Goal: Information Seeking & Learning: Find specific fact

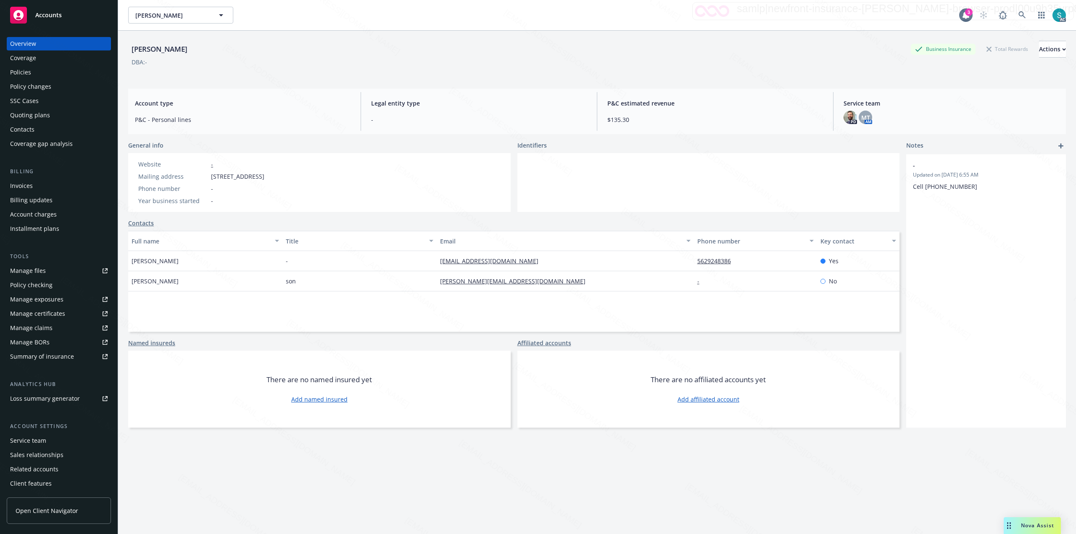
click at [525, 118] on span "-" at bounding box center [479, 119] width 216 height 9
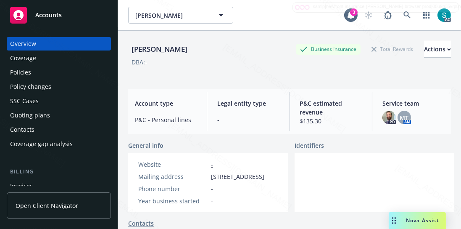
click at [247, 59] on div "DBA: -" at bounding box center [289, 62] width 323 height 9
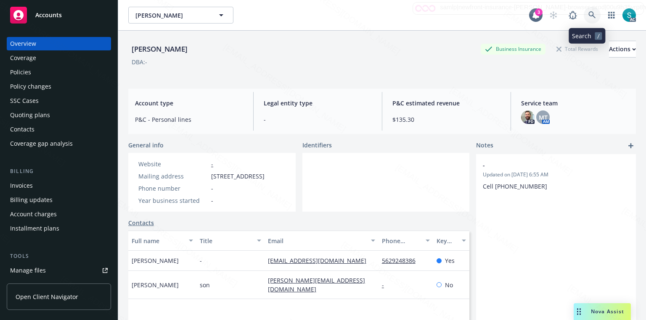
click at [588, 14] on icon at bounding box center [592, 15] width 8 height 8
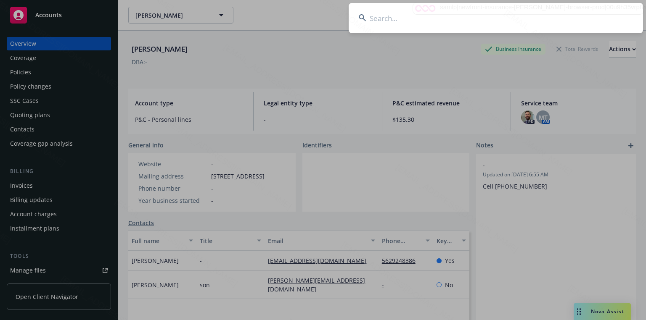
click at [493, 17] on input at bounding box center [495, 18] width 294 height 30
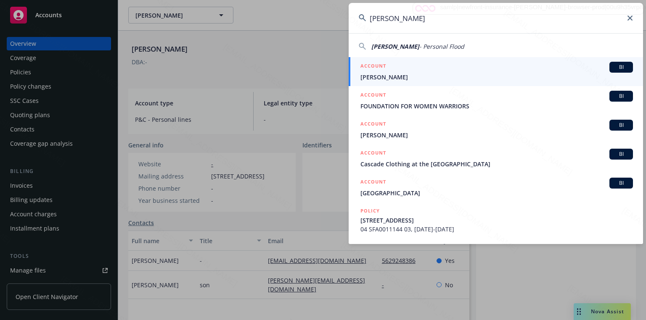
type input "[PERSON_NAME]"
click at [411, 71] on div "ACCOUNT BI" at bounding box center [496, 67] width 272 height 11
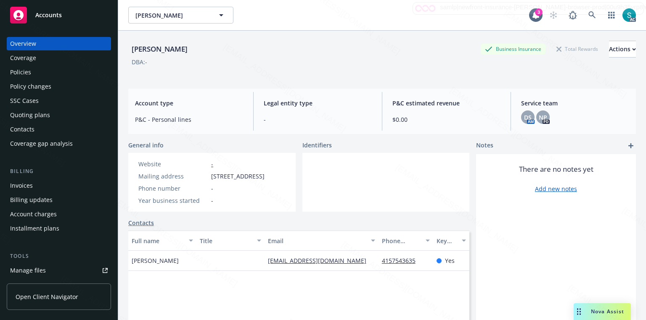
click at [43, 71] on div "Policies" at bounding box center [59, 72] width 98 height 13
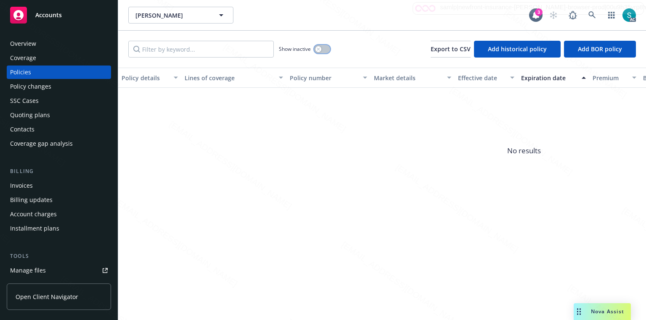
click at [317, 53] on button "button" at bounding box center [322, 49] width 16 height 8
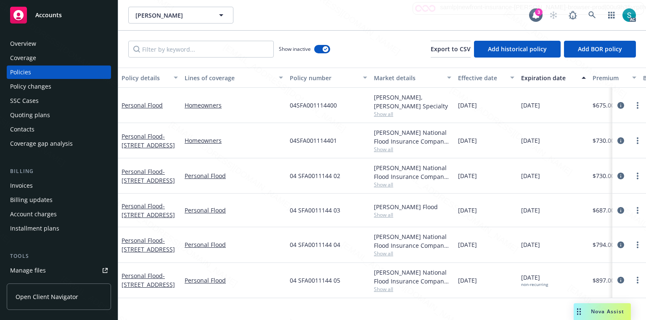
click at [473, 79] on div "Effective date" at bounding box center [481, 78] width 47 height 9
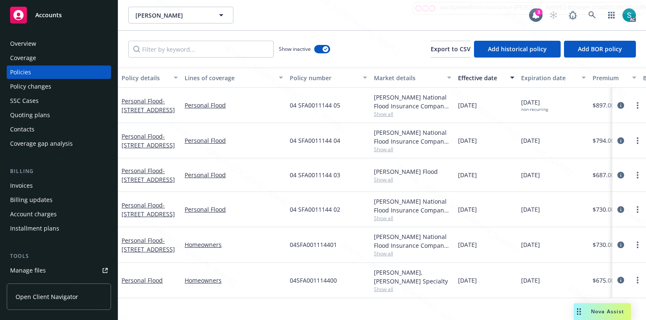
click at [318, 108] on span "04 SFA0011144 05" at bounding box center [315, 105] width 50 height 9
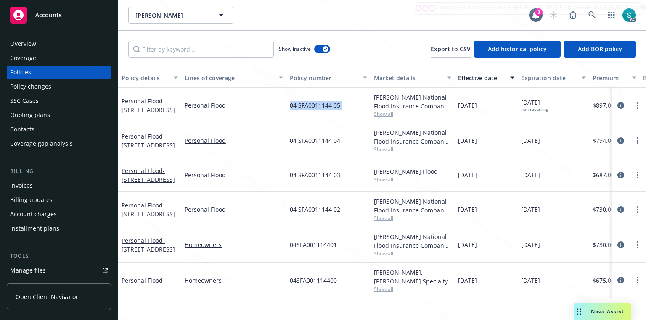
copy span "04 SFA0011144 05"
click at [588, 13] on icon at bounding box center [591, 14] width 7 height 7
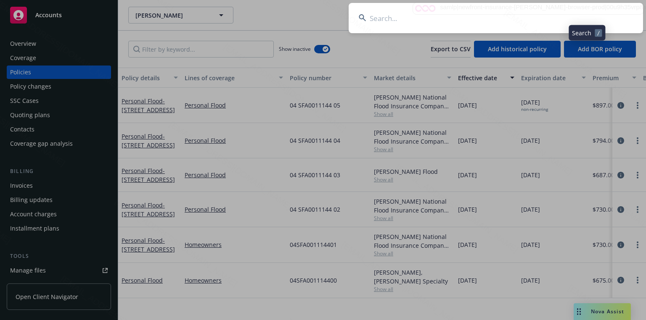
click at [481, 10] on input at bounding box center [495, 18] width 294 height 30
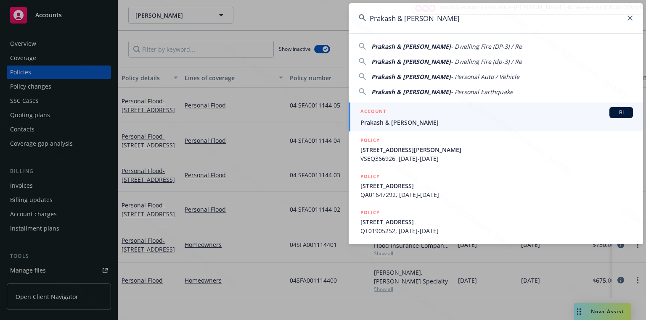
type input "Prakash & [PERSON_NAME]"
click at [394, 122] on span "Prakash & [PERSON_NAME]" at bounding box center [496, 122] width 272 height 9
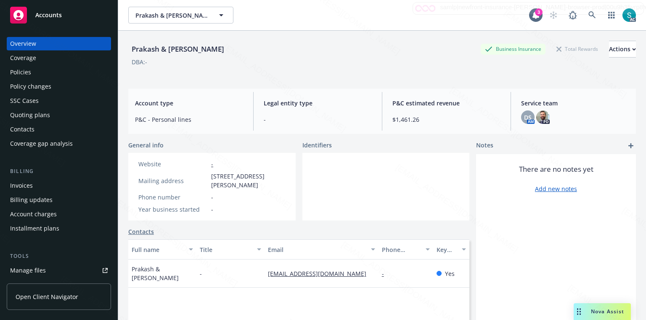
click at [29, 74] on div "Policies" at bounding box center [20, 72] width 21 height 13
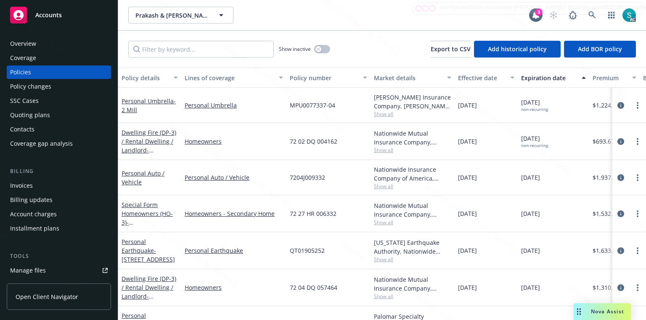
click at [302, 142] on span "72 02 DQ 004162" at bounding box center [313, 141] width 47 height 9
copy span "72 02 DQ 004162"
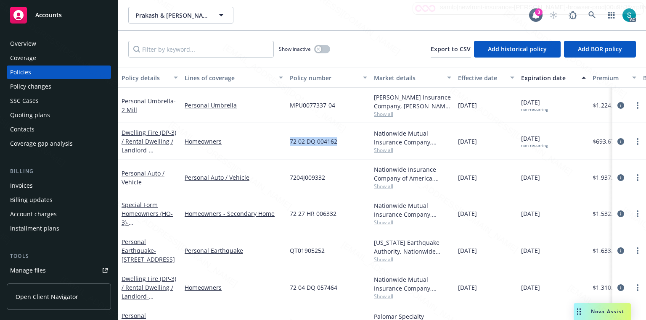
click at [299, 140] on span "72 02 DQ 004162" at bounding box center [313, 141] width 47 height 9
click at [337, 24] on div "Prakash & [PERSON_NAME] Prakash & [PERSON_NAME] 3 AC" at bounding box center [381, 15] width 527 height 30
click at [359, 9] on div "Prakash & [PERSON_NAME] Prakash & [PERSON_NAME]" at bounding box center [328, 15] width 401 height 17
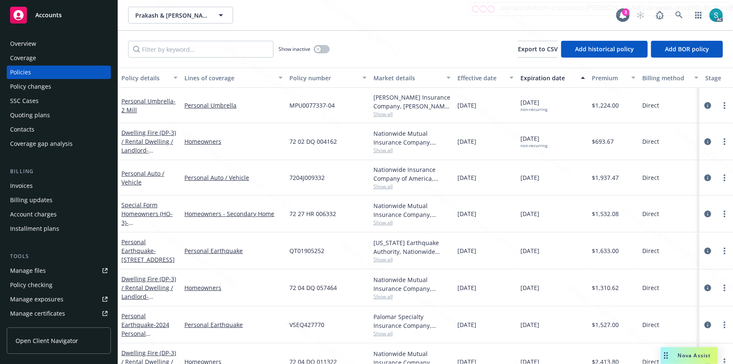
click at [35, 42] on div "Overview" at bounding box center [23, 43] width 26 height 13
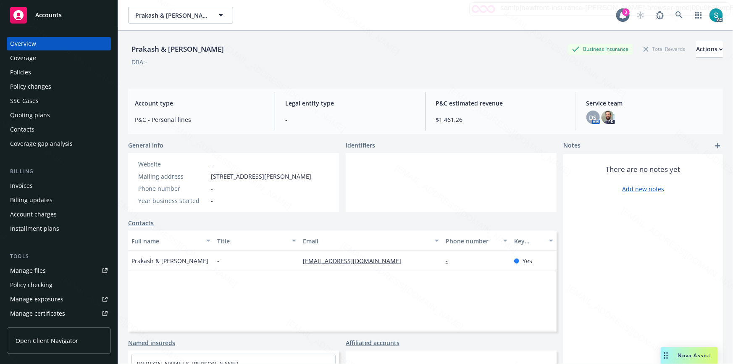
click at [177, 46] on div "Prakash & [PERSON_NAME]" at bounding box center [177, 49] width 99 height 11
copy div "Prakash & [PERSON_NAME]"
click at [33, 74] on div "Policies" at bounding box center [59, 72] width 98 height 13
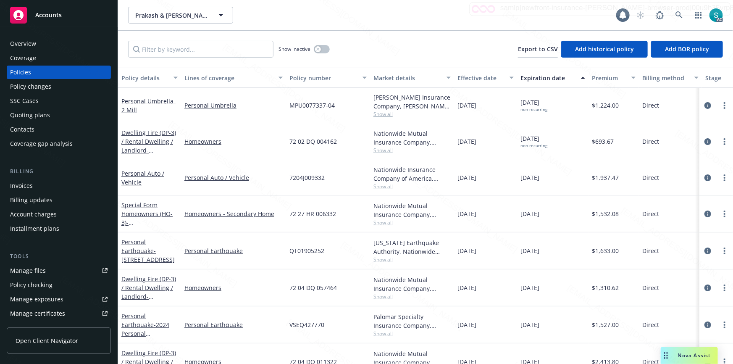
click at [308, 143] on span "72 02 DQ 004162" at bounding box center [313, 141] width 47 height 9
copy span "72 02 DQ 004162"
click at [141, 142] on link "Dwelling Fire (DP-3) / Rental Dwelling / Landlord - [STREET_ADDRESS]" at bounding box center [148, 146] width 55 height 34
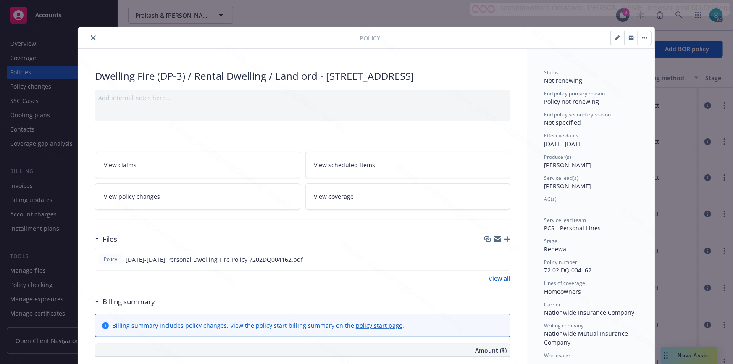
click at [559, 185] on span "[PERSON_NAME]" at bounding box center [567, 186] width 47 height 8
copy span "[PERSON_NAME]"
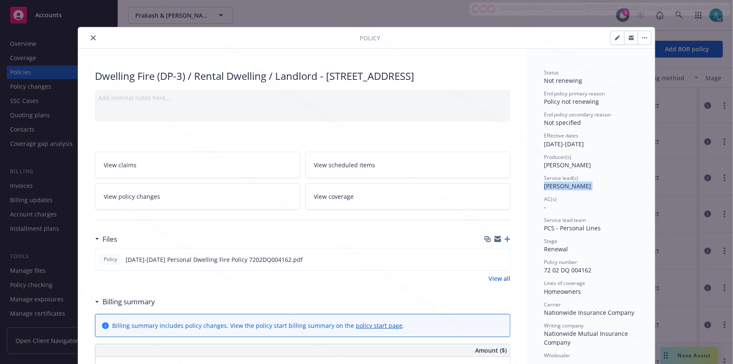
click at [91, 38] on icon "close" at bounding box center [93, 37] width 5 height 5
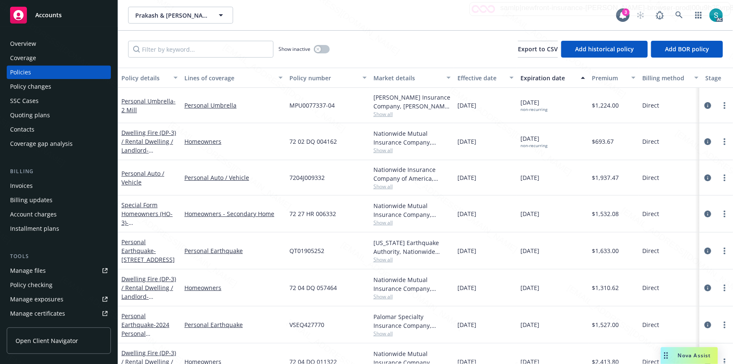
click at [383, 18] on div "Prakash & [PERSON_NAME] Prakash & [PERSON_NAME]" at bounding box center [372, 15] width 488 height 17
click at [305, 23] on div "Prakash & [PERSON_NAME] Prakash & [PERSON_NAME]" at bounding box center [372, 15] width 488 height 17
click at [677, 13] on icon at bounding box center [679, 14] width 7 height 7
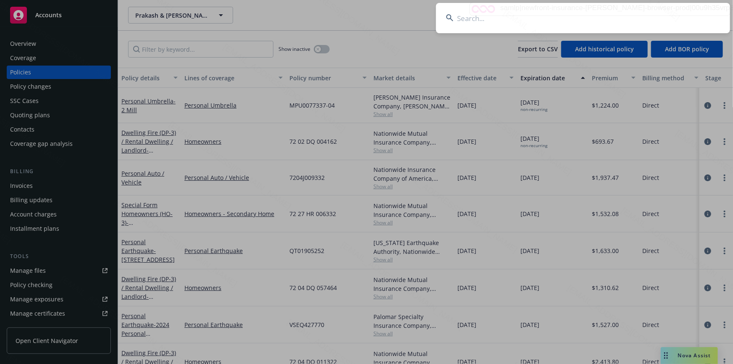
click at [557, 17] on input at bounding box center [583, 18] width 294 height 30
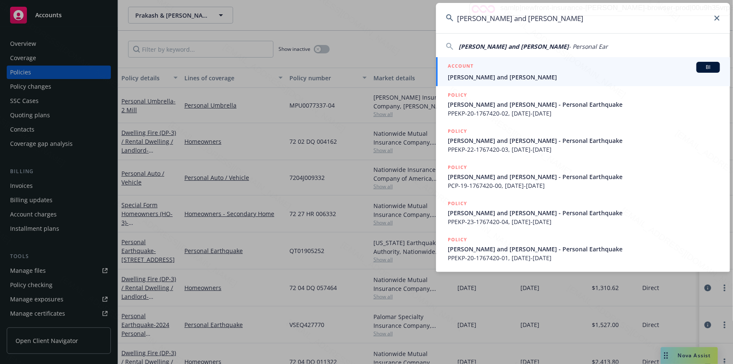
type input "[PERSON_NAME] and [PERSON_NAME]"
click at [531, 74] on span "[PERSON_NAME] and [PERSON_NAME]" at bounding box center [584, 77] width 272 height 9
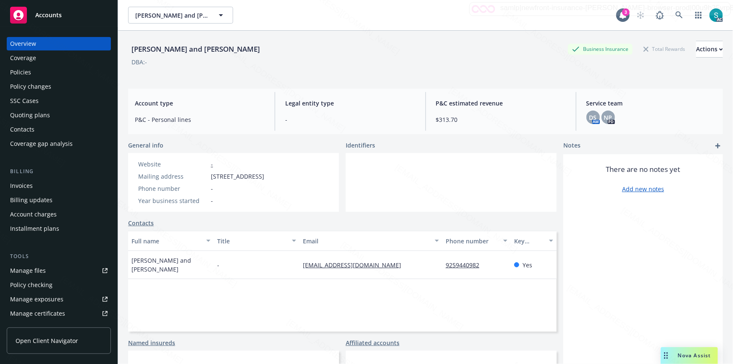
click at [207, 44] on div "[PERSON_NAME] and [PERSON_NAME]" at bounding box center [195, 49] width 135 height 11
copy div "[PERSON_NAME] and [PERSON_NAME]"
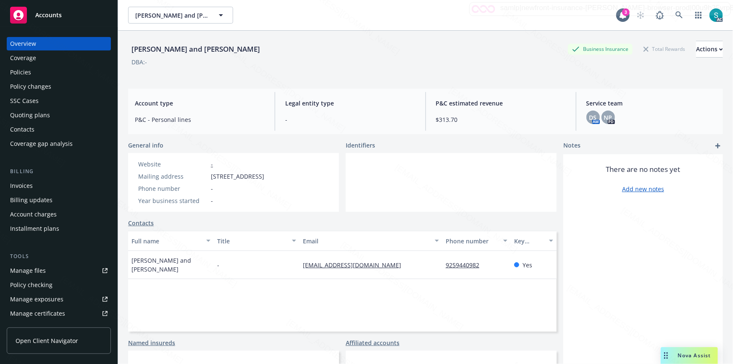
click at [292, 65] on div "DBA: -" at bounding box center [425, 62] width 595 height 9
click at [255, 71] on div "[PERSON_NAME] and [PERSON_NAME] Business Insurance Total Rewards Actions DBA: -" at bounding box center [425, 58] width 595 height 34
click at [18, 71] on div "Policies" at bounding box center [20, 72] width 21 height 13
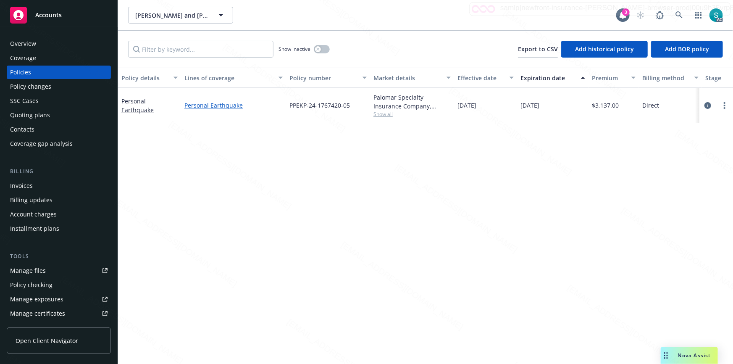
click at [264, 103] on link "Personal Earthquake" at bounding box center [234, 105] width 98 height 9
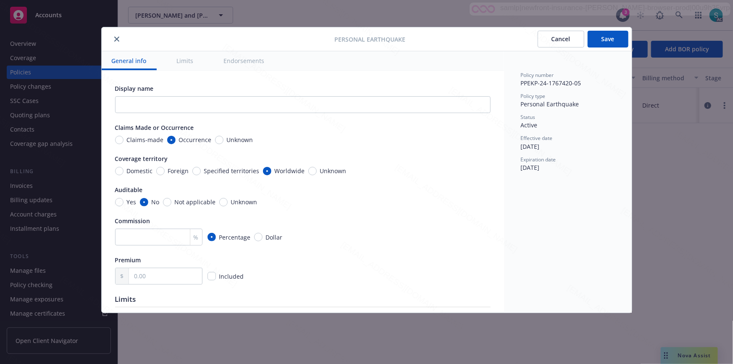
click at [116, 34] on button "close" at bounding box center [117, 39] width 10 height 10
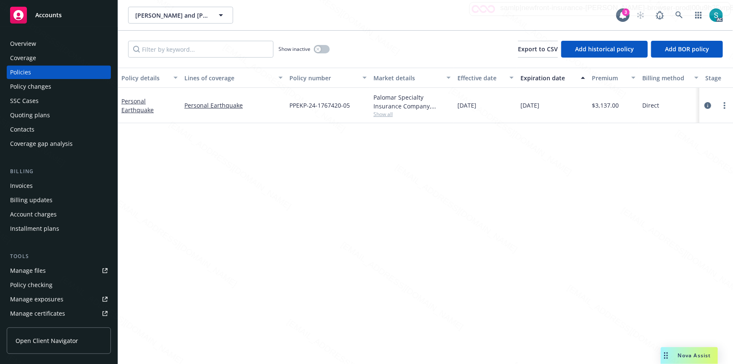
click at [46, 47] on div "Overview" at bounding box center [59, 43] width 98 height 13
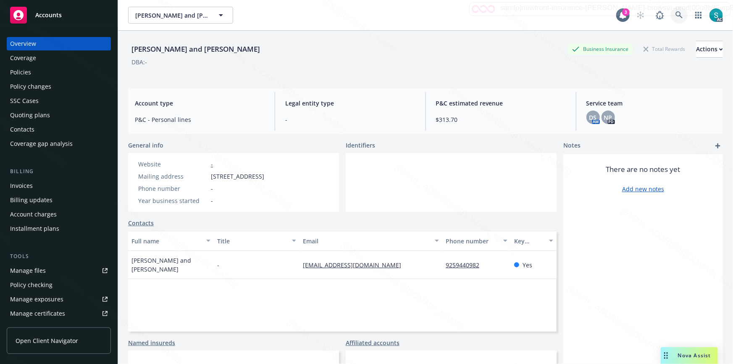
click at [676, 13] on icon at bounding box center [680, 15] width 8 height 8
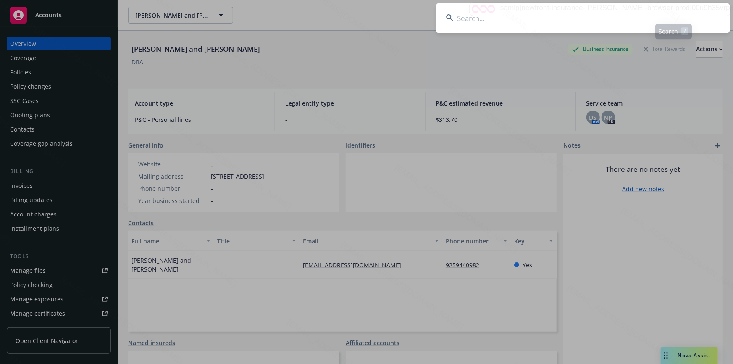
click at [552, 13] on input at bounding box center [583, 18] width 294 height 30
type input "[PERSON_NAME] & [PERSON_NAME]"
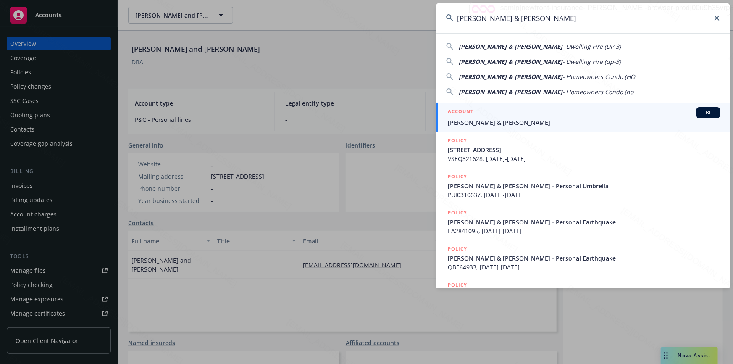
click at [496, 120] on span "[PERSON_NAME] & [PERSON_NAME]" at bounding box center [584, 122] width 272 height 9
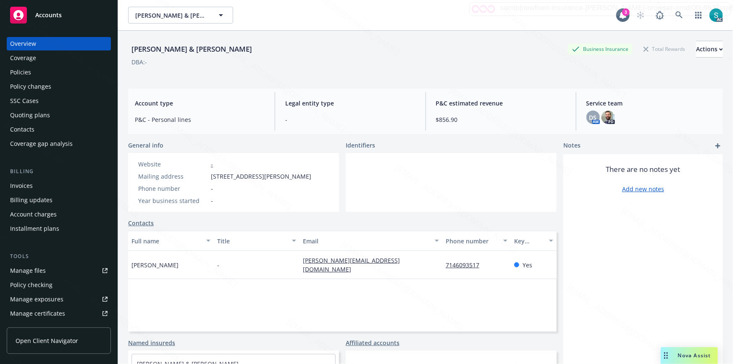
click at [36, 72] on div "Policies" at bounding box center [59, 72] width 98 height 13
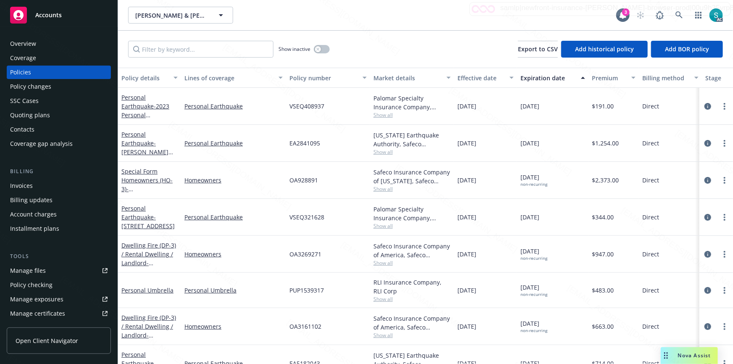
click at [303, 13] on div "[PERSON_NAME] & [PERSON_NAME], [PERSON_NAME] & [PERSON_NAME]" at bounding box center [372, 15] width 488 height 17
click at [679, 17] on icon at bounding box center [680, 15] width 8 height 8
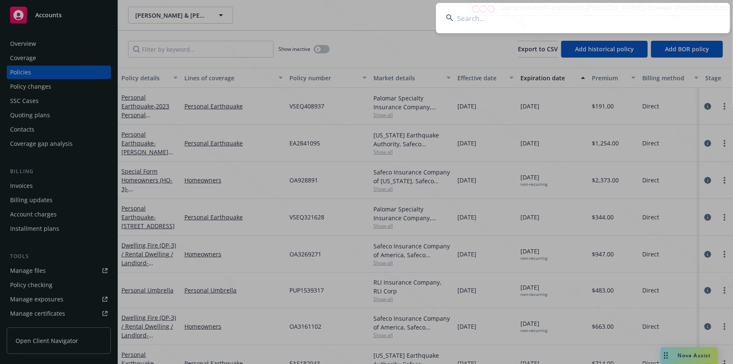
click at [588, 17] on input at bounding box center [583, 18] width 294 height 30
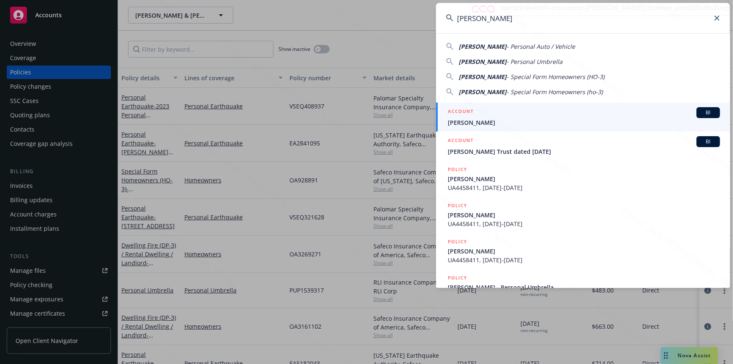
type input "[PERSON_NAME]"
click at [477, 119] on span "[PERSON_NAME]" at bounding box center [584, 122] width 272 height 9
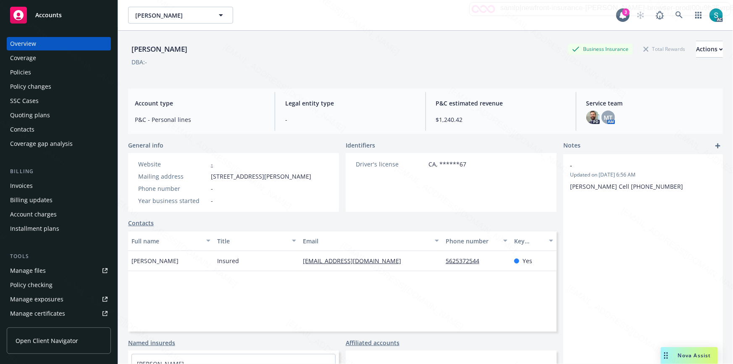
click at [28, 67] on div "Policies" at bounding box center [20, 72] width 21 height 13
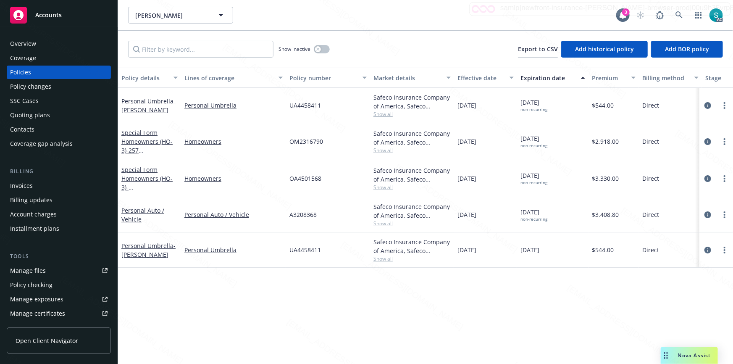
click at [302, 149] on div "OM2316790" at bounding box center [328, 141] width 84 height 37
copy span "OM2316790"
click at [307, 137] on span "OM2316790" at bounding box center [307, 141] width 34 height 9
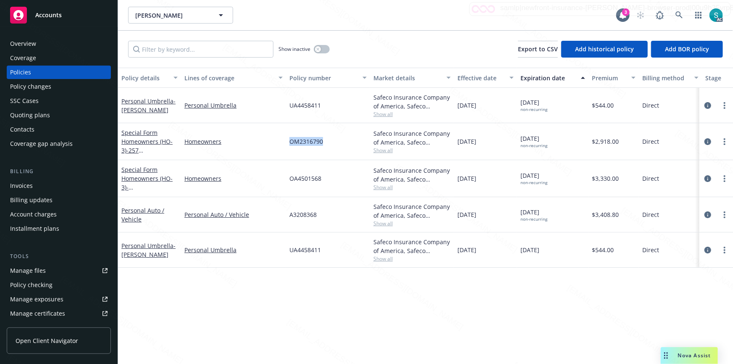
copy span "OM2316790"
click at [681, 14] on icon at bounding box center [679, 14] width 7 height 7
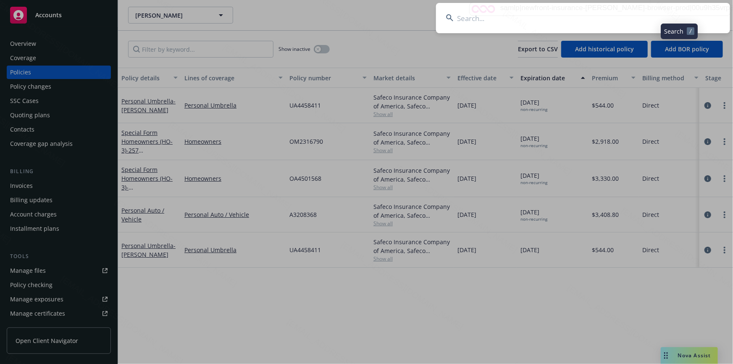
click at [562, 17] on input at bounding box center [583, 18] width 294 height 30
type input "[PERSON_NAME] & [PERSON_NAME]"
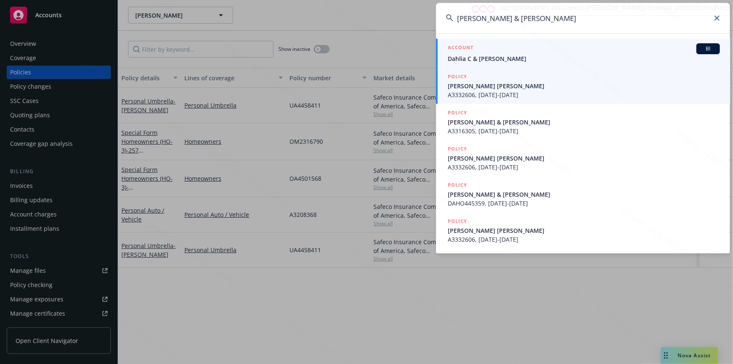
click at [495, 55] on span "Dahlia C & [PERSON_NAME]" at bounding box center [584, 58] width 272 height 9
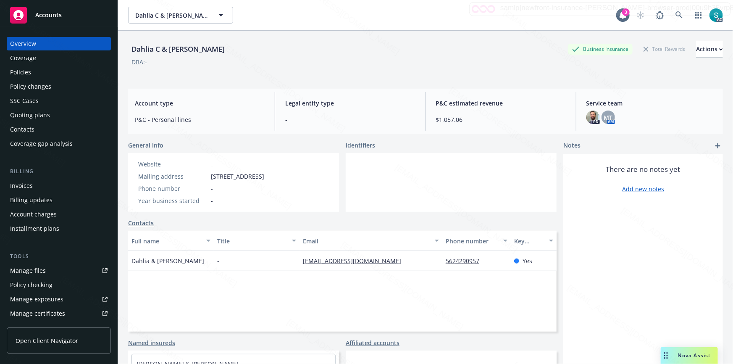
click at [30, 67] on div "Policies" at bounding box center [20, 72] width 21 height 13
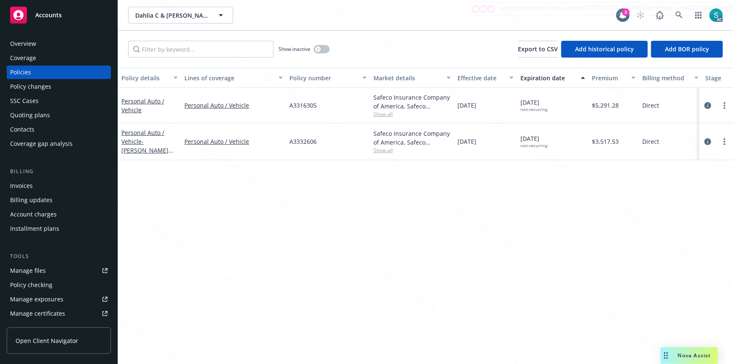
click at [299, 107] on span "A3316305" at bounding box center [303, 105] width 27 height 9
copy span "A3316305"
click at [680, 17] on icon at bounding box center [680, 15] width 8 height 8
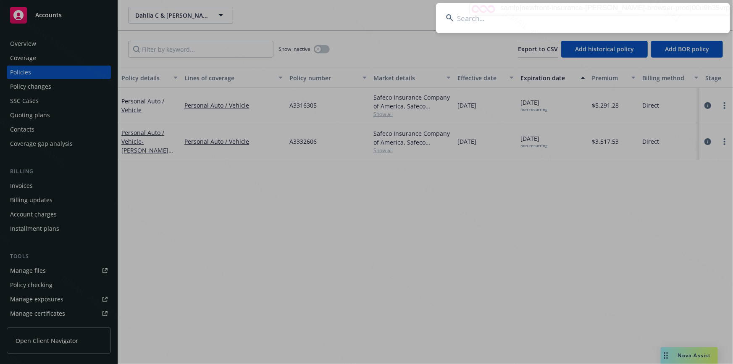
click at [598, 9] on input at bounding box center [583, 18] width 294 height 30
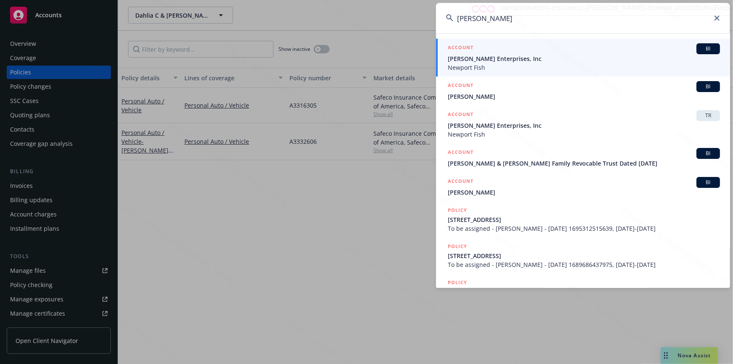
type input "[PERSON_NAME]"
click at [550, 66] on span "Newport Fish" at bounding box center [584, 67] width 272 height 9
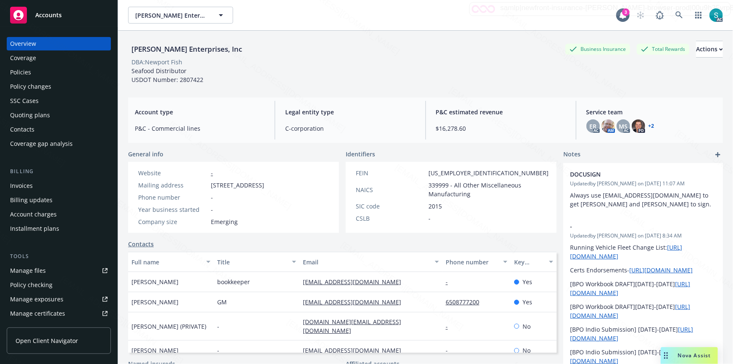
click at [40, 71] on div "Policies" at bounding box center [59, 72] width 98 height 13
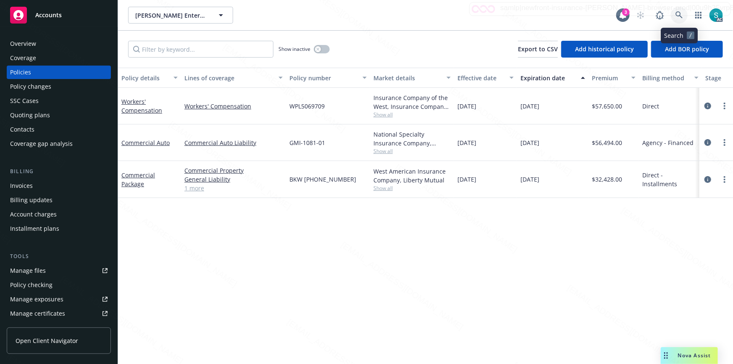
click at [678, 13] on icon at bounding box center [680, 15] width 8 height 8
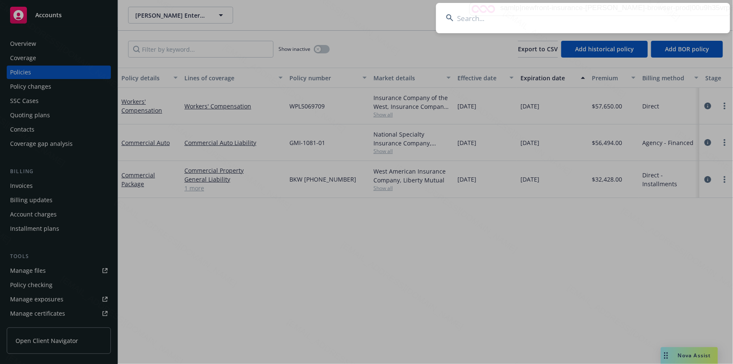
click at [595, 14] on input at bounding box center [583, 18] width 294 height 30
type input "[PERSON_NAME]"
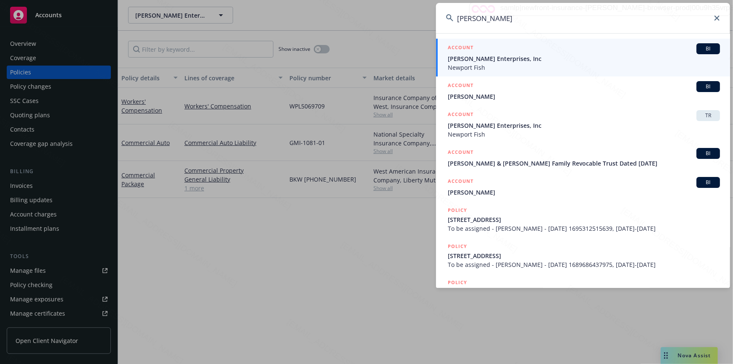
click at [471, 59] on span "[PERSON_NAME] Enterprises, Inc" at bounding box center [584, 58] width 272 height 9
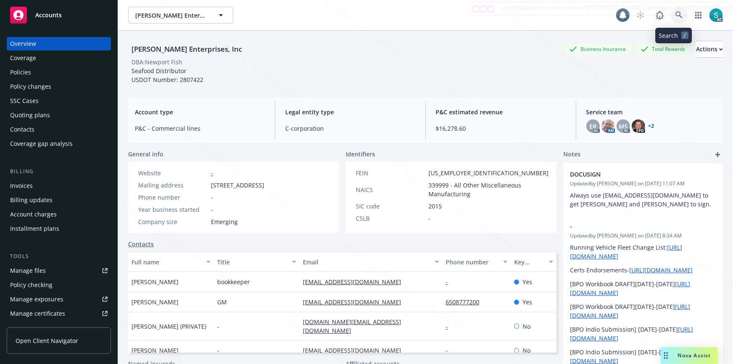
click at [676, 17] on icon at bounding box center [680, 15] width 8 height 8
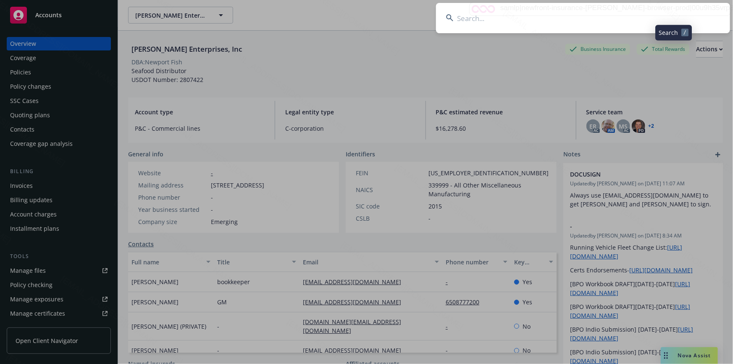
click at [538, 7] on input at bounding box center [583, 18] width 294 height 30
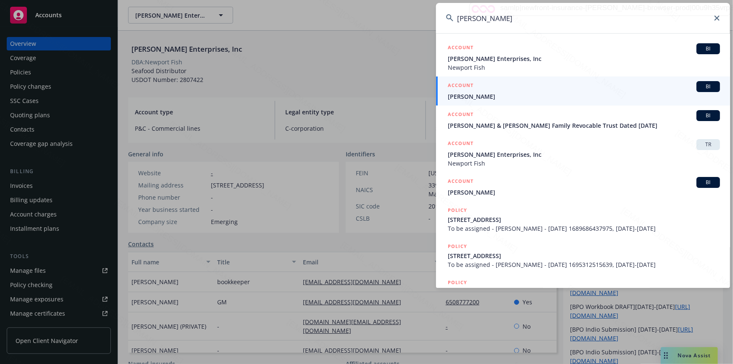
click at [510, 18] on input "[PERSON_NAME]" at bounding box center [583, 18] width 294 height 30
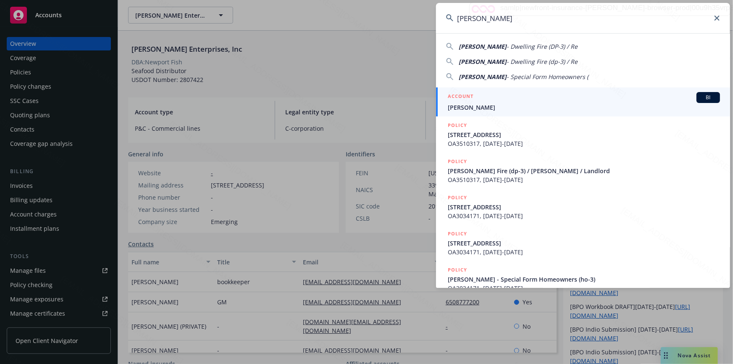
type input "[PERSON_NAME]"
click at [474, 104] on span "[PERSON_NAME]" at bounding box center [584, 107] width 272 height 9
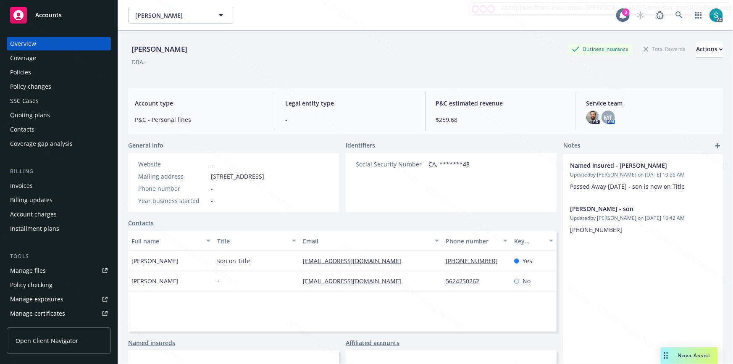
click at [398, 200] on div "Social Security Number CA, *******48" at bounding box center [413, 182] width 134 height 59
click at [312, 84] on div "[PERSON_NAME] Business Insurance Total Rewards Actions DBA: - Account type P&C …" at bounding box center [425, 208] width 595 height 354
